Goal: Task Accomplishment & Management: Use online tool/utility

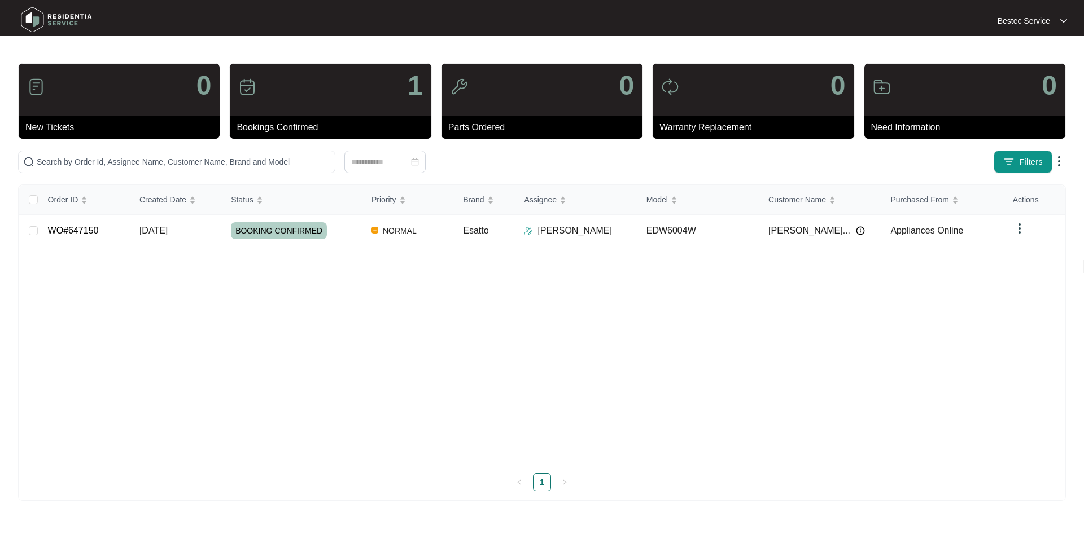
click at [34, 87] on img at bounding box center [36, 87] width 18 height 18
click at [416, 160] on div at bounding box center [384, 162] width 67 height 12
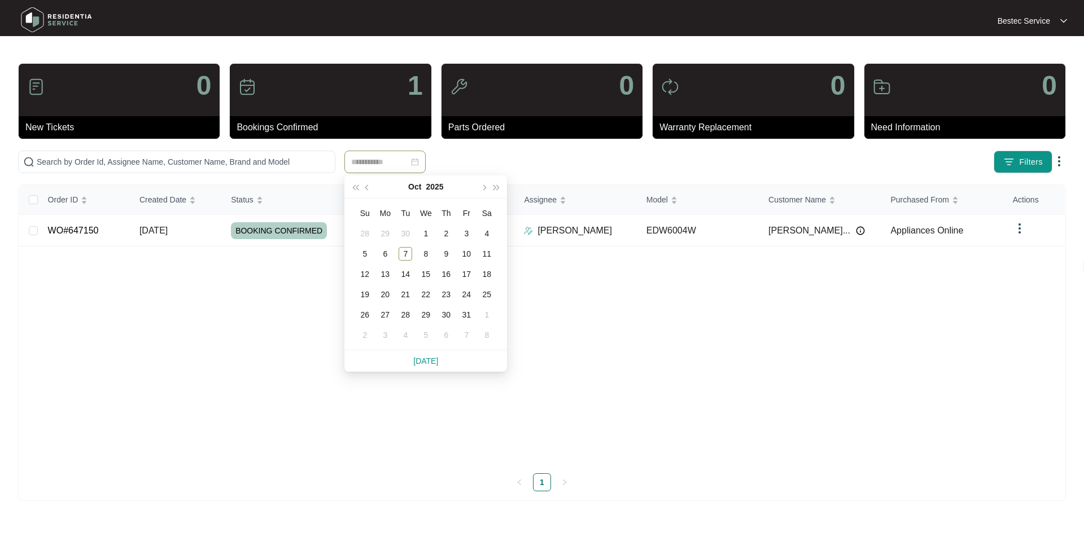
click at [545, 158] on div at bounding box center [385, 162] width 734 height 23
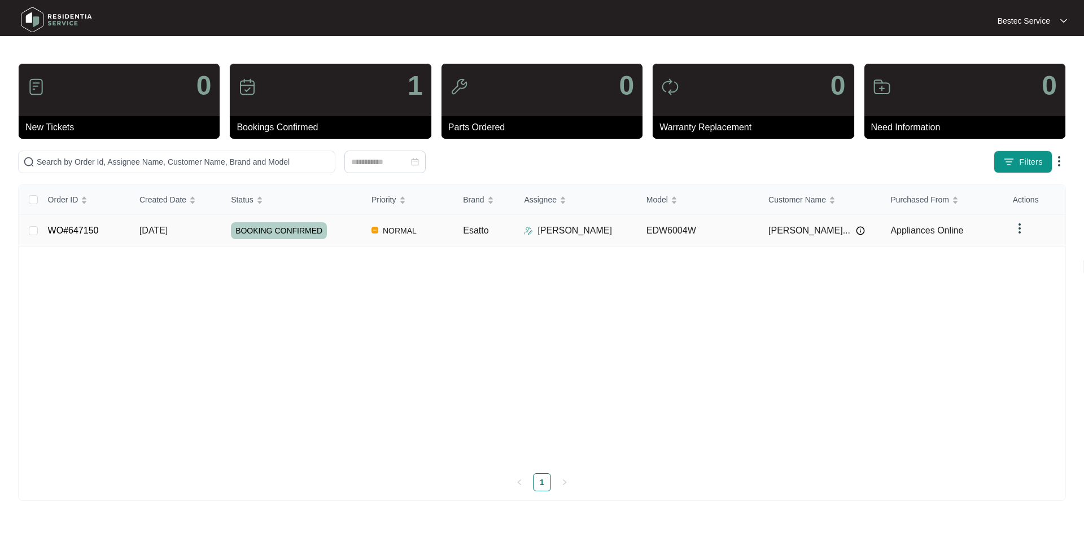
click at [1023, 230] on img at bounding box center [1020, 229] width 14 height 14
click at [827, 233] on span "[PERSON_NAME]..." at bounding box center [809, 231] width 82 height 14
click at [856, 230] on img at bounding box center [860, 230] width 9 height 9
click at [74, 229] on link "WO#647150" at bounding box center [73, 231] width 51 height 10
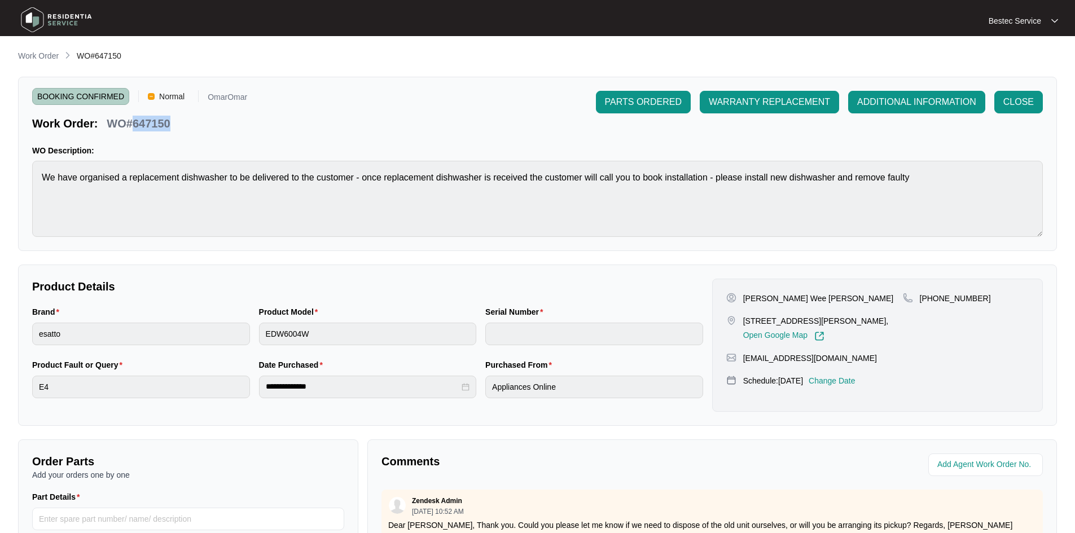
drag, startPoint x: 135, startPoint y: 124, endPoint x: 170, endPoint y: 124, distance: 35.6
click at [170, 124] on div "WO#647150" at bounding box center [138, 122] width 72 height 20
click at [169, 124] on p "WO#647150" at bounding box center [138, 124] width 63 height 16
drag, startPoint x: 33, startPoint y: 122, endPoint x: 179, endPoint y: 128, distance: 146.3
click at [179, 128] on div "Work Order: WO#647150" at bounding box center [139, 122] width 215 height 20
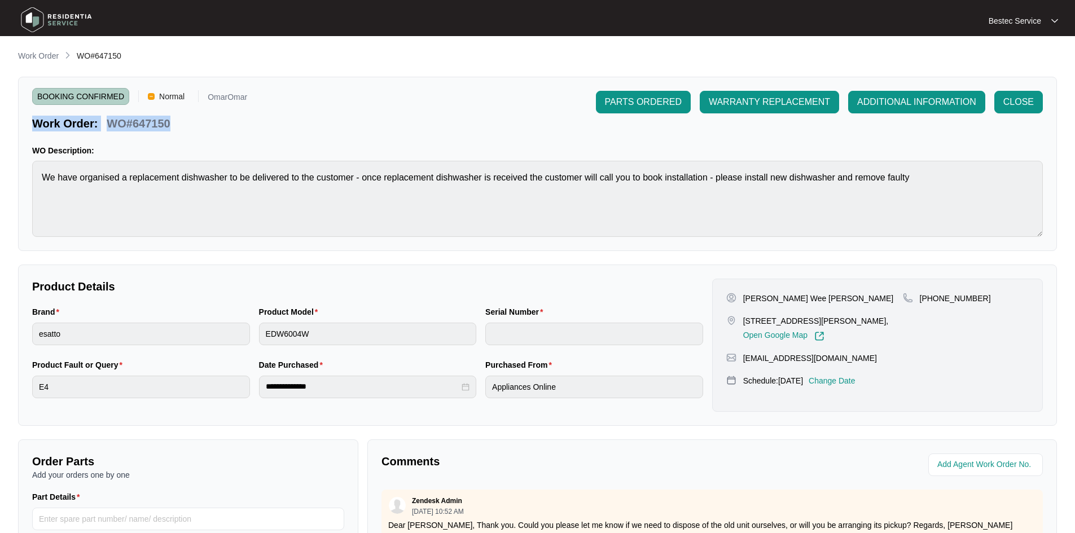
copy div "Work Order: WO#647150"
click at [169, 132] on div "BOOKING CONFIRMED Normal OmarOmar Work Order: WO#647150 PARTS ORDERED WARRANTY …" at bounding box center [537, 164] width 1039 height 174
drag, startPoint x: 169, startPoint y: 122, endPoint x: 147, endPoint y: 123, distance: 22.6
click at [147, 123] on p "WO#647150" at bounding box center [138, 124] width 63 height 16
drag, startPoint x: 133, startPoint y: 122, endPoint x: 172, endPoint y: 125, distance: 39.1
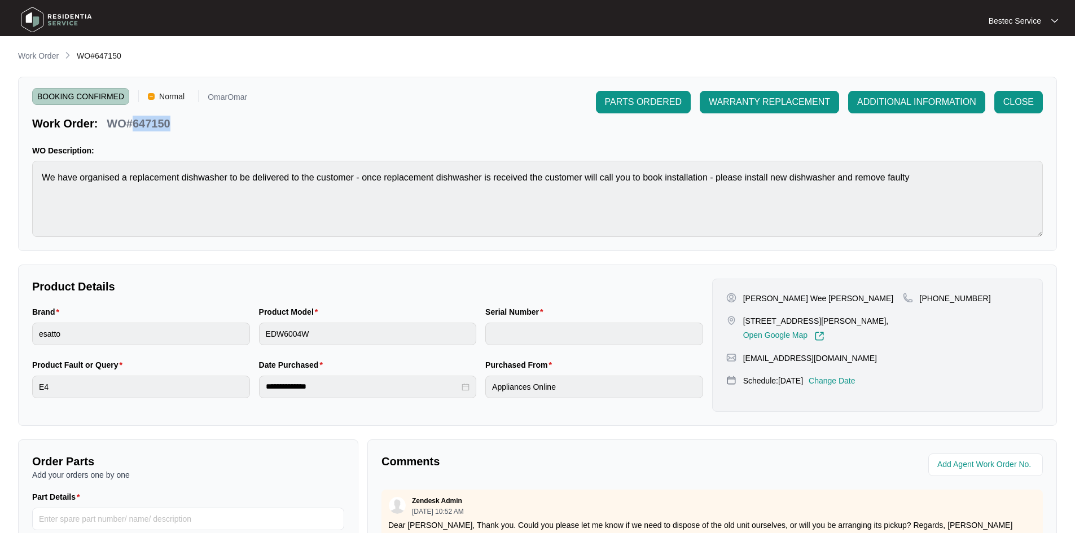
click at [172, 125] on div "WO#647150" at bounding box center [138, 122] width 72 height 20
copy p "647150"
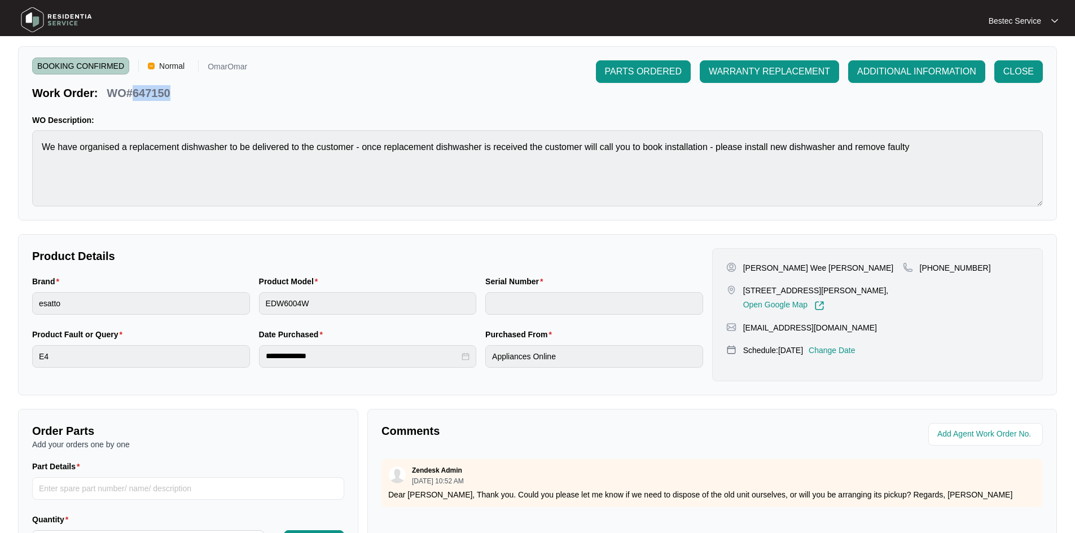
scroll to position [56, 0]
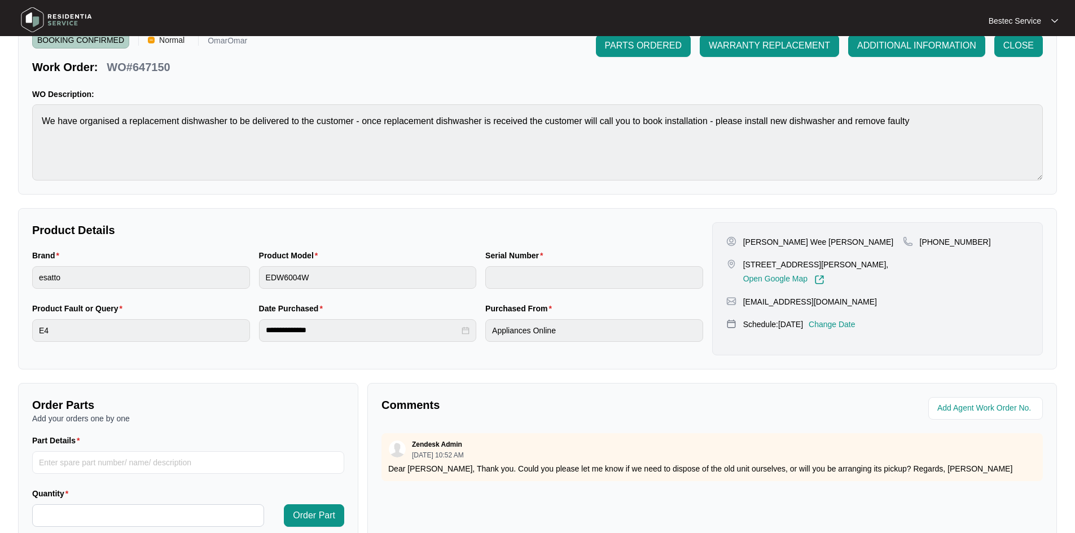
click at [257, 276] on div "Product Model EDW6004W" at bounding box center [368, 275] width 227 height 53
drag, startPoint x: 278, startPoint y: 280, endPoint x: 424, endPoint y: 193, distance: 170.4
click at [424, 193] on div "BOOKING CONFIRMED Normal OmarOmar Work Order: WO#647150 PARTS ORDERED WARRANTY …" at bounding box center [537, 107] width 1039 height 174
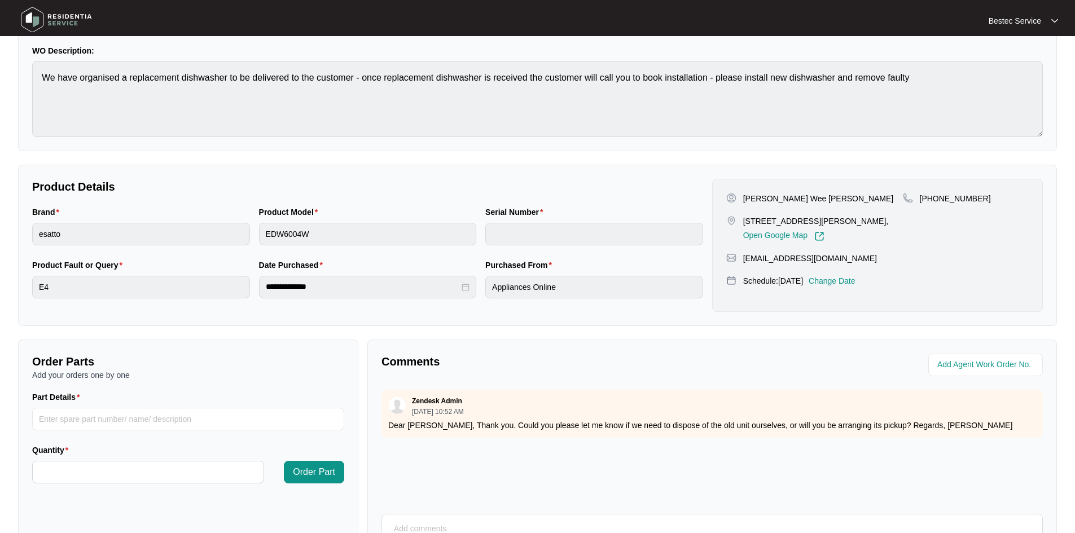
scroll to position [113, 0]
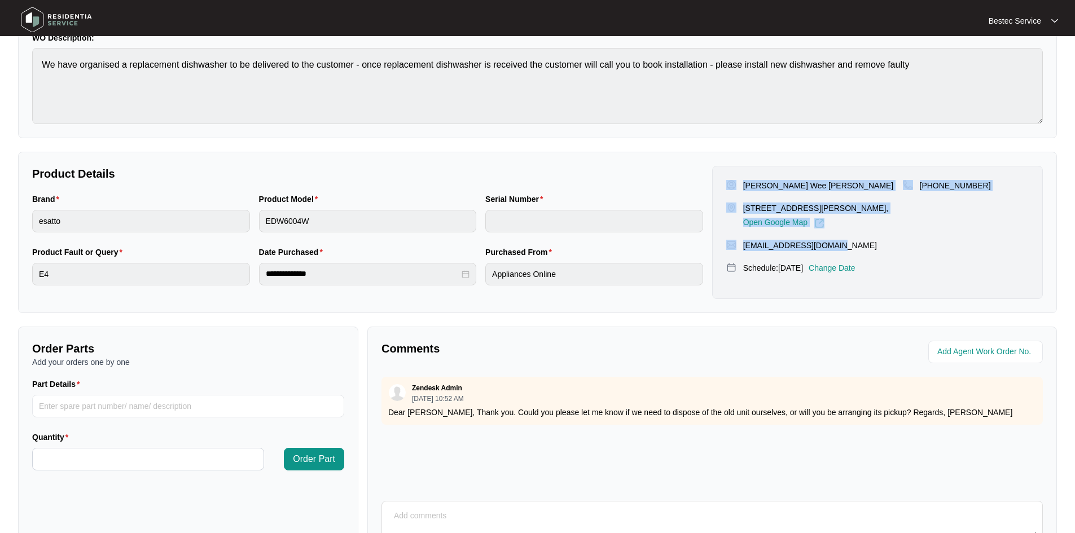
drag, startPoint x: 858, startPoint y: 248, endPoint x: 736, endPoint y: 183, distance: 138.3
click at [736, 183] on div "[PERSON_NAME] Wee [PERSON_NAME] [STREET_ADDRESS][PERSON_NAME], Open Google Map …" at bounding box center [877, 232] width 331 height 133
copy div "[PERSON_NAME] Wee [PERSON_NAME] [STREET_ADDRESS][PERSON_NAME], Open Google Map …"
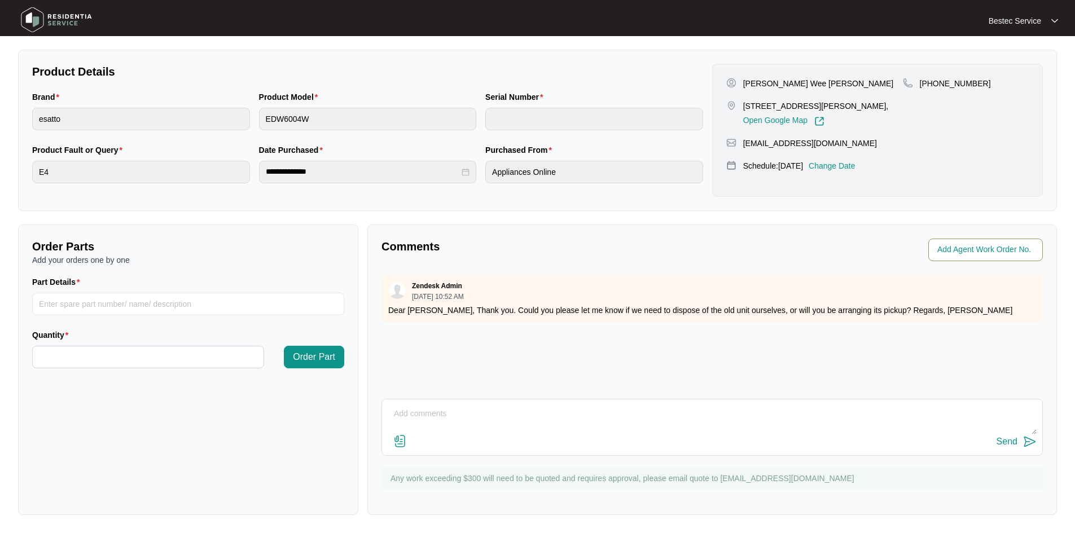
click at [968, 251] on input "string" at bounding box center [986, 250] width 99 height 14
click at [1003, 247] on input "string" at bounding box center [986, 250] width 99 height 14
click at [960, 251] on input "string" at bounding box center [986, 250] width 99 height 14
click at [1007, 255] on input "string" at bounding box center [986, 250] width 99 height 14
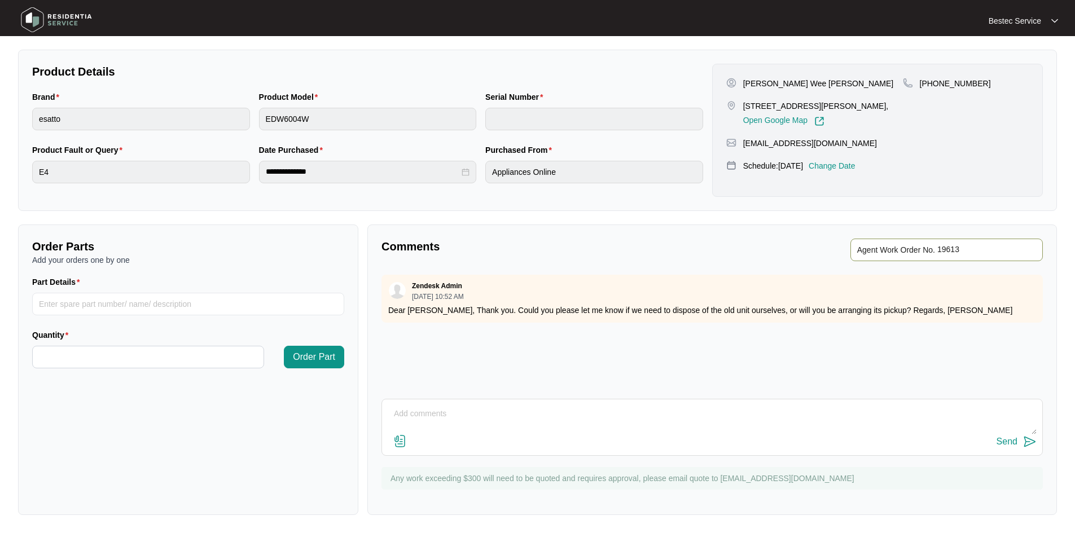
type input "19613"
click at [804, 250] on div "Agent Work Order No." at bounding box center [880, 250] width 326 height 23
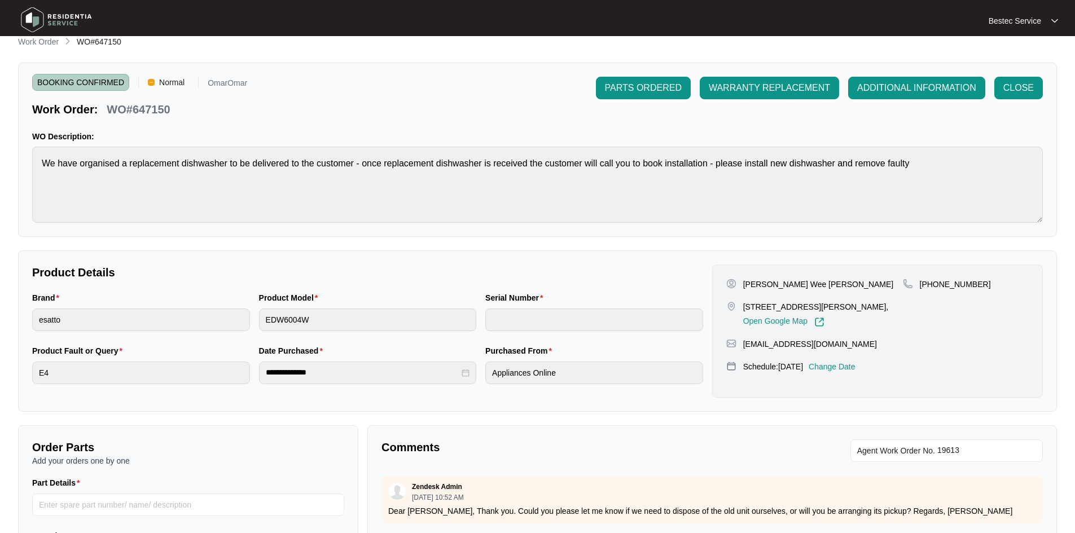
scroll to position [0, 0]
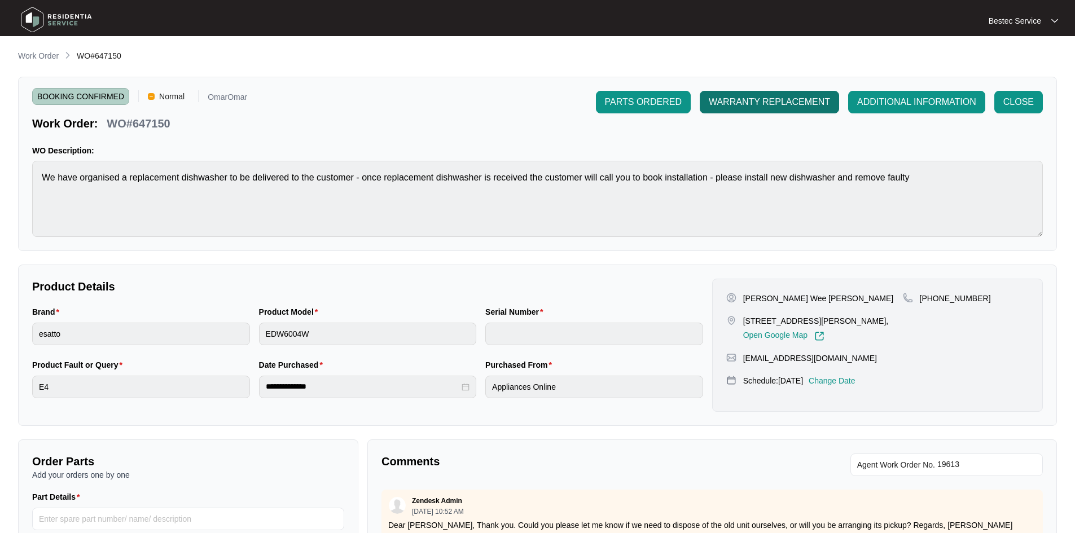
click at [784, 105] on span "WARRANTY REPLACEMENT" at bounding box center [769, 102] width 121 height 14
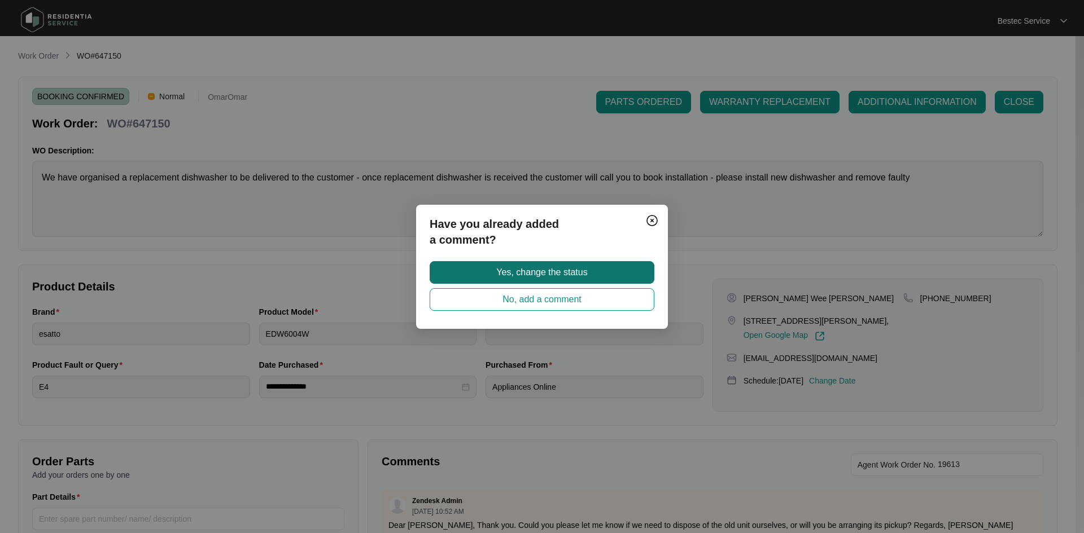
click at [521, 270] on span "Yes, change the status" at bounding box center [541, 273] width 91 height 14
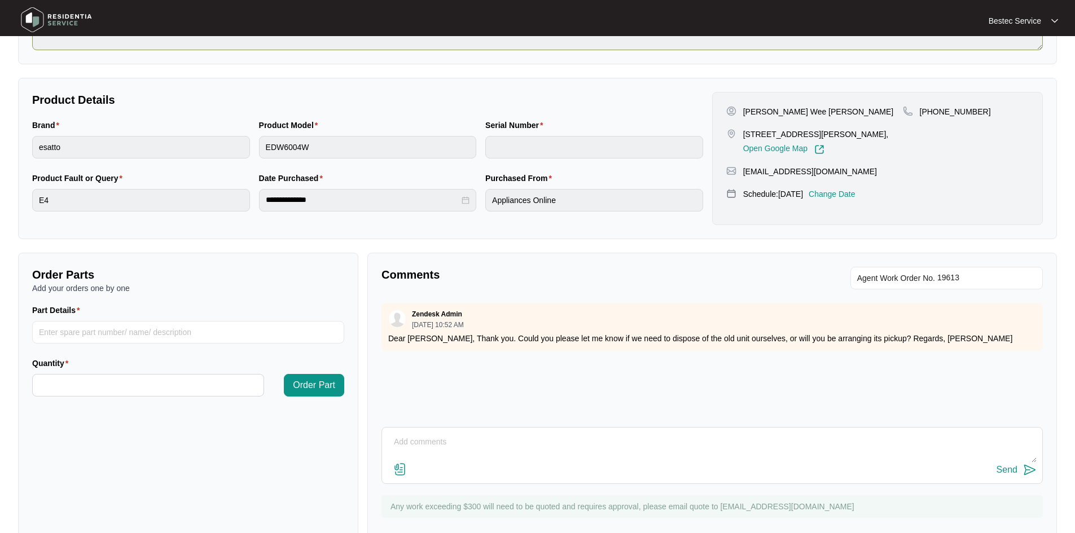
scroll to position [216, 0]
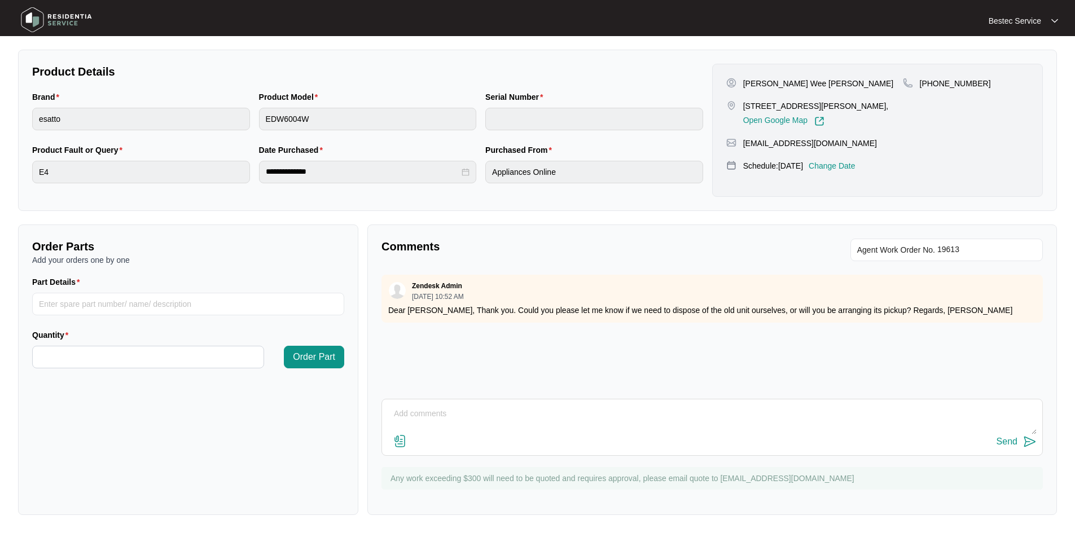
click at [397, 442] on img at bounding box center [400, 442] width 14 height 14
click at [0, 0] on input "file" at bounding box center [0, 0] width 0 height 0
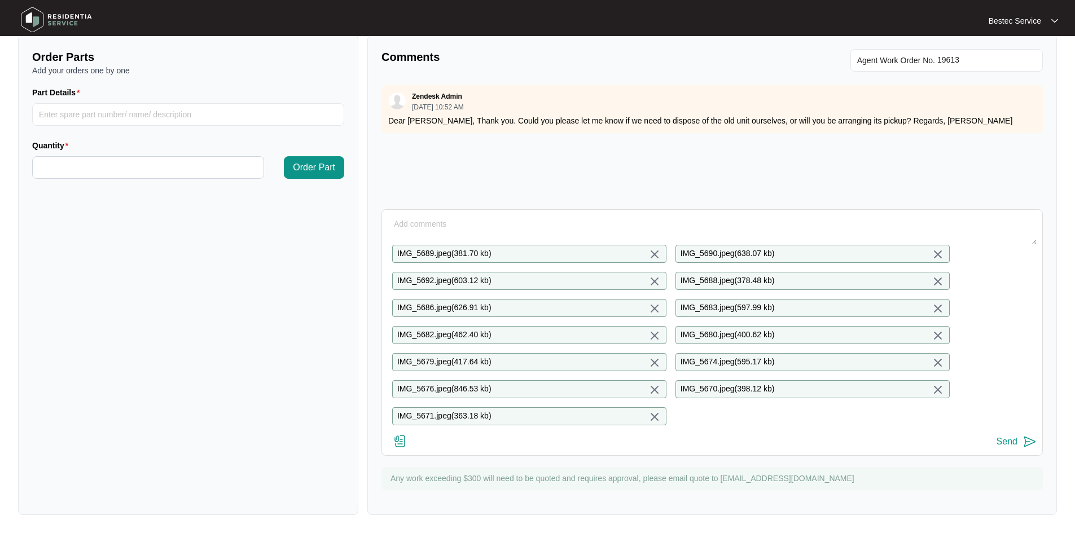
scroll to position [414, 0]
click at [1025, 439] on img at bounding box center [1030, 442] width 14 height 14
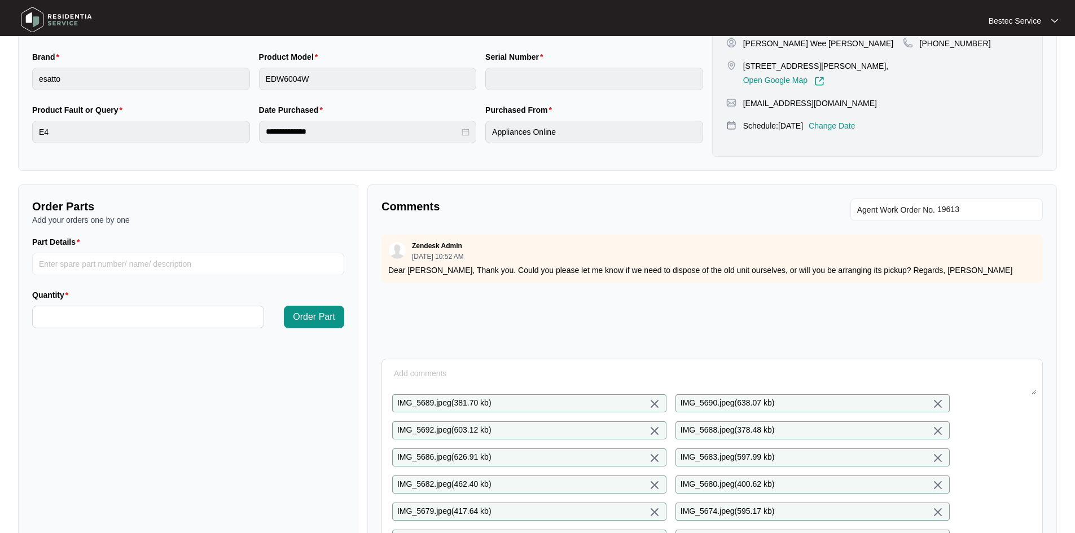
scroll to position [244, 0]
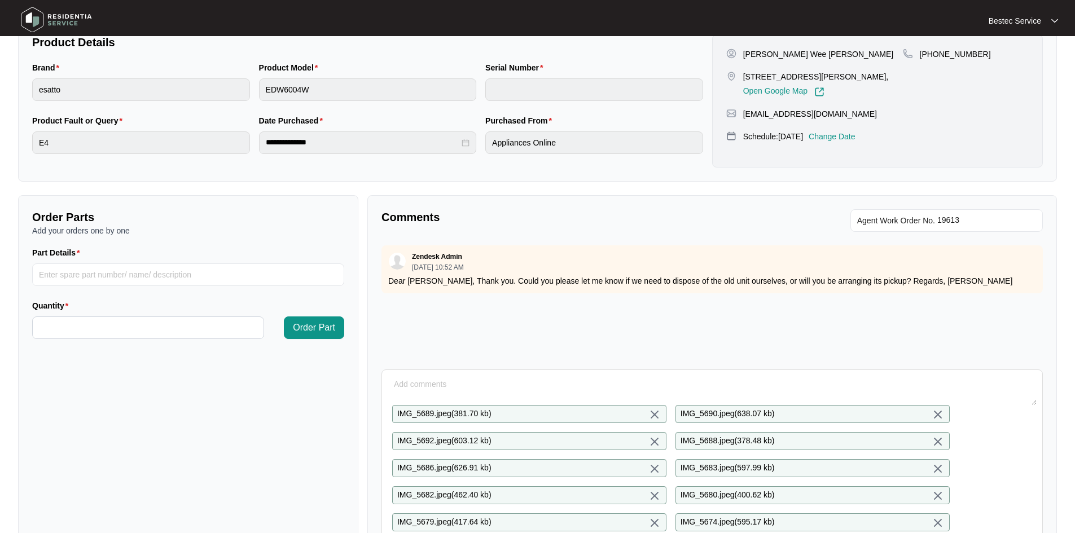
click at [464, 389] on textarea at bounding box center [712, 390] width 649 height 29
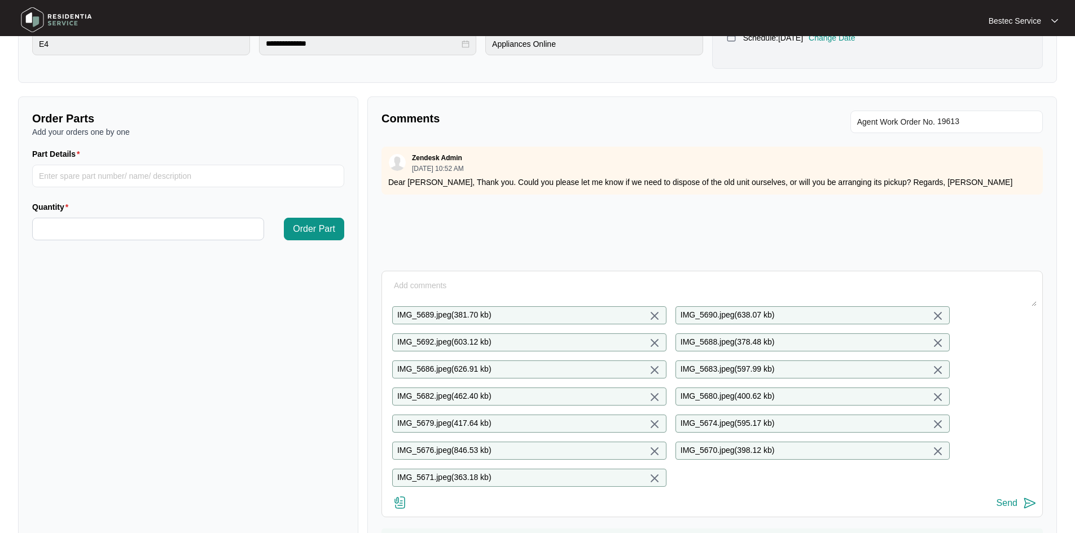
scroll to position [357, 0]
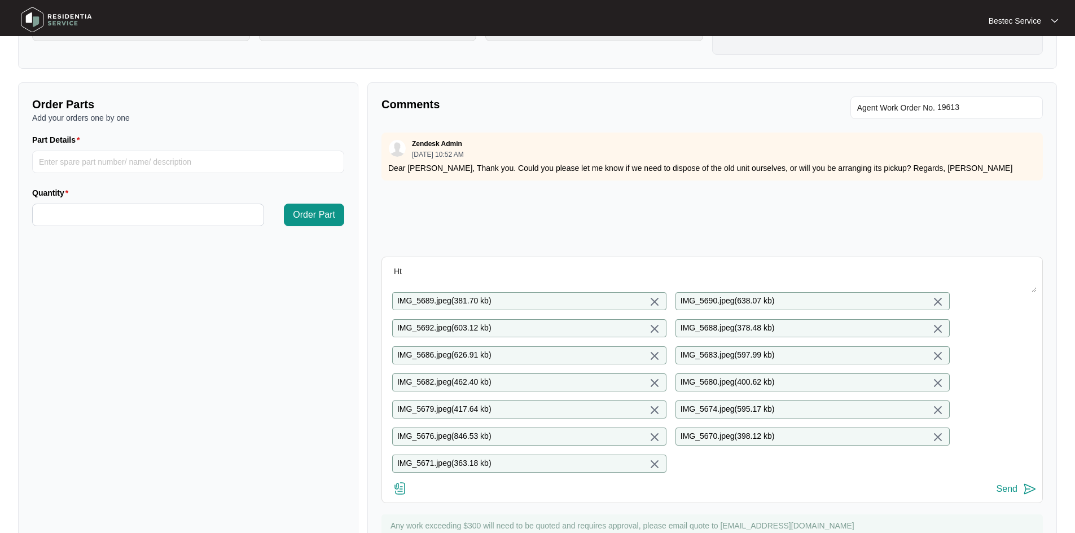
type textarea "H"
drag, startPoint x: 834, startPoint y: 268, endPoint x: 365, endPoint y: 255, distance: 469.2
click at [365, 255] on div "Comments Agent Work Order No. Zendesk Admin [DATE] 10:52 AM Dear [PERSON_NAME],…" at bounding box center [712, 322] width 699 height 480
paste textarea ", and the old unit was removed. The new unit is working properly. Please see at…"
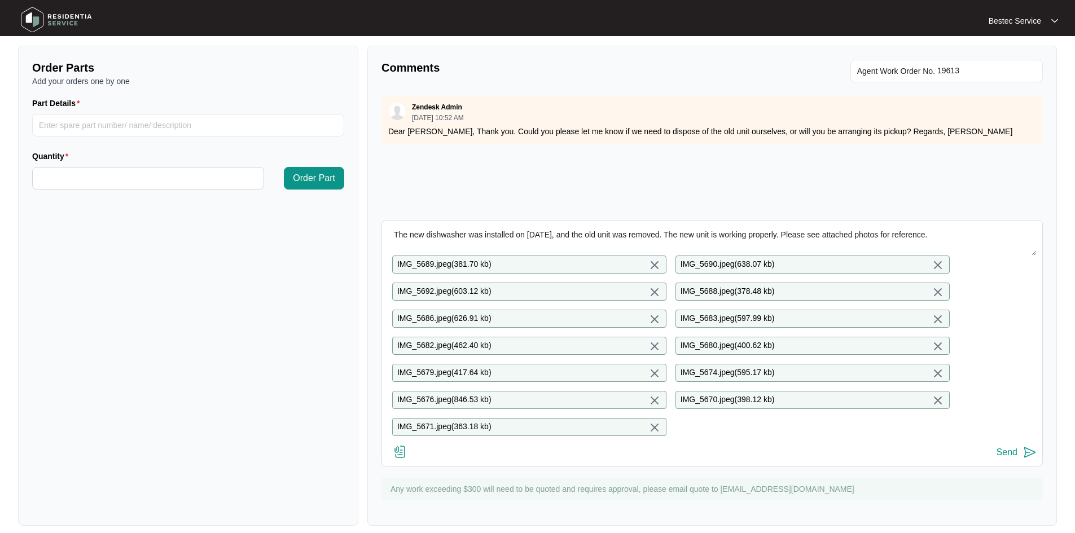
scroll to position [414, 0]
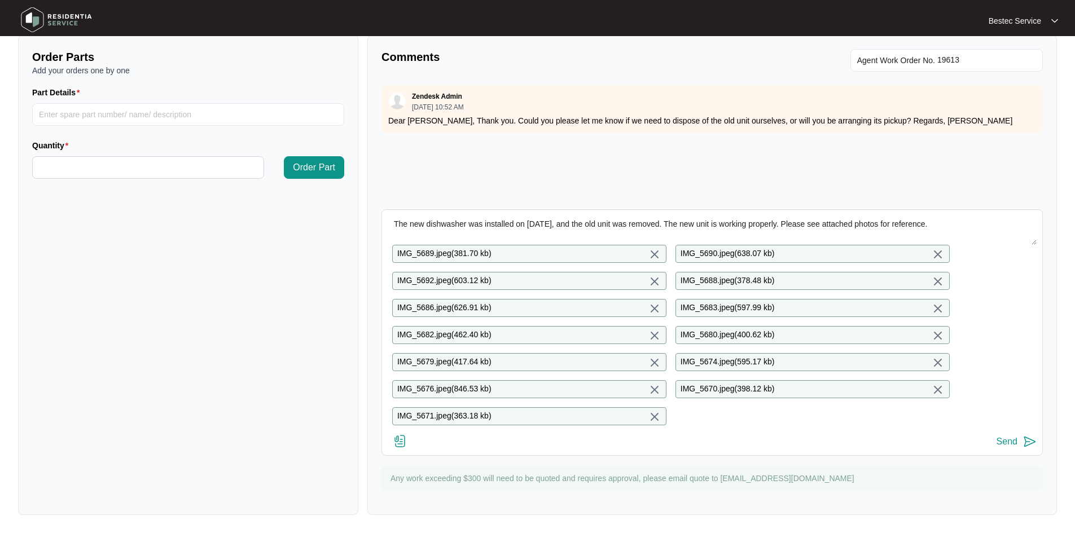
type textarea "The new dishwasher was installed on [DATE], and the old unit was removed. The n…"
click at [1027, 440] on img at bounding box center [1030, 442] width 14 height 14
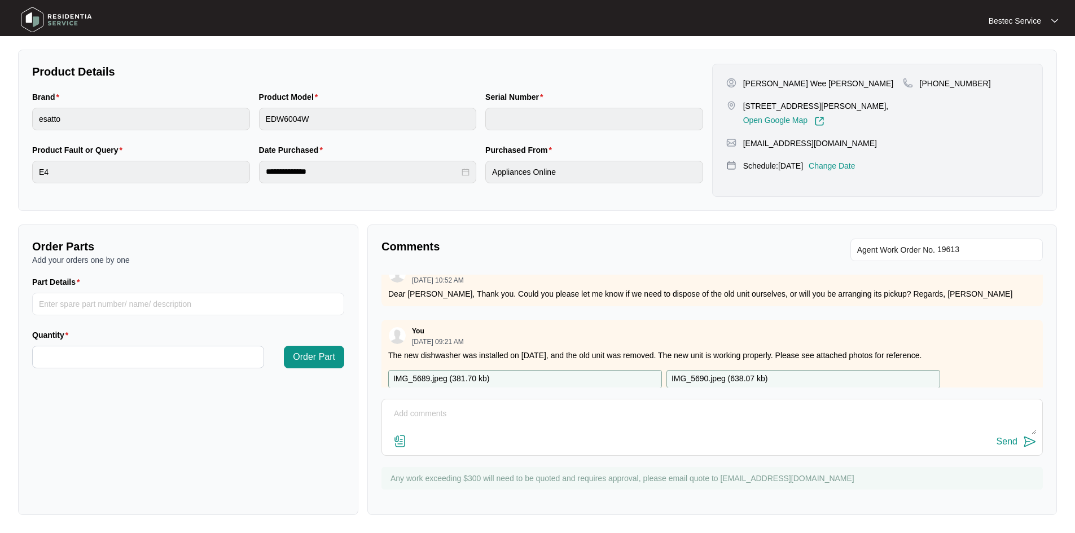
scroll to position [0, 0]
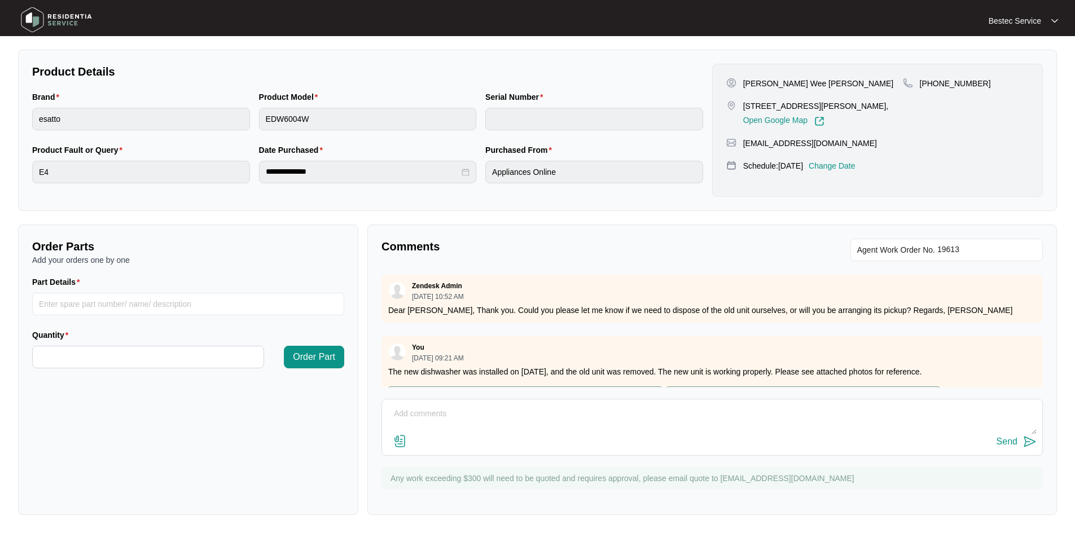
click at [1049, 19] on div "Bestec Service" at bounding box center [1023, 20] width 69 height 11
click at [1030, 38] on p "Settings" at bounding box center [1032, 41] width 33 height 11
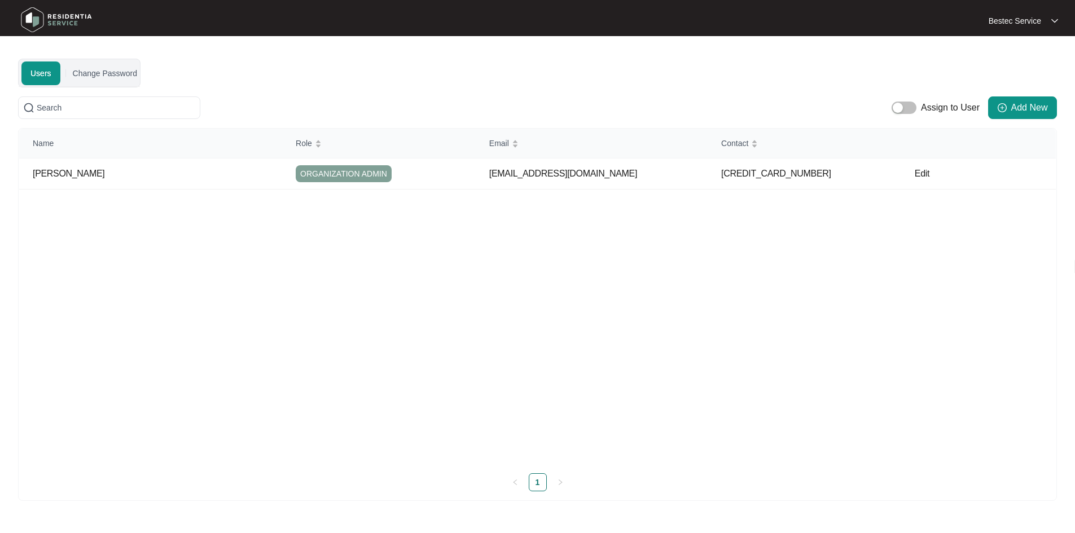
click at [1000, 20] on p "Bestec Service" at bounding box center [1015, 20] width 52 height 11
click at [72, 21] on img at bounding box center [56, 20] width 79 height 34
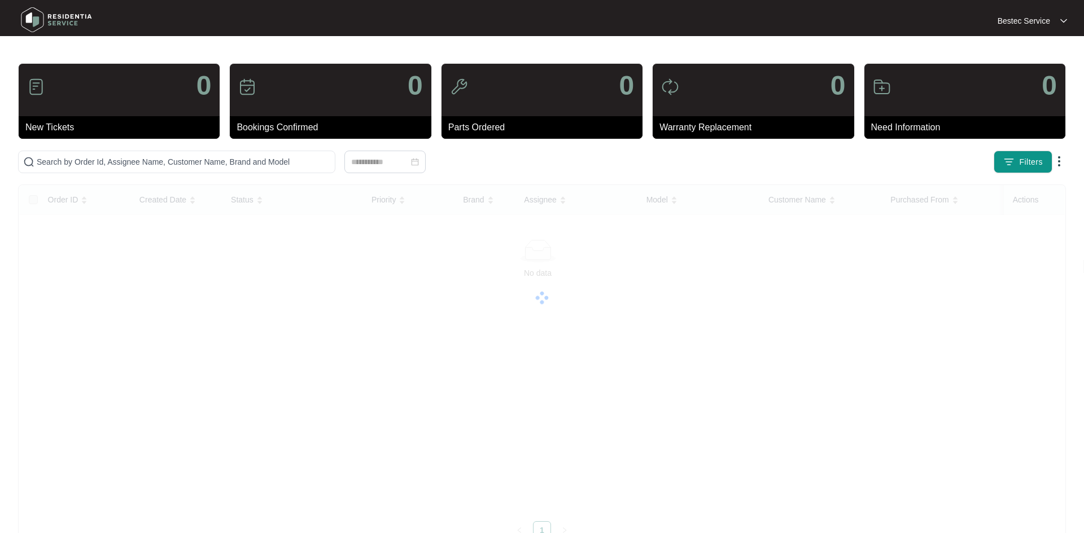
click at [73, 18] on img at bounding box center [56, 20] width 79 height 34
